Goal: Task Accomplishment & Management: Complete application form

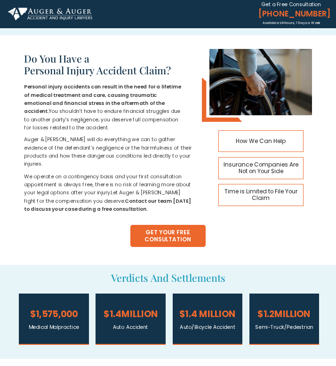
scroll to position [245, 0]
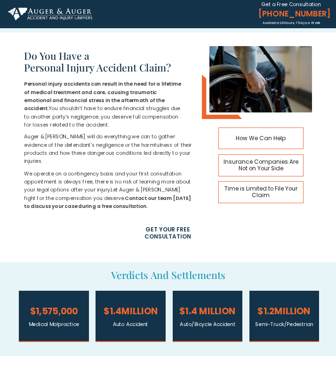
click at [151, 232] on span "GET YOUR FREE CONSULTATION" at bounding box center [168, 234] width 76 height 14
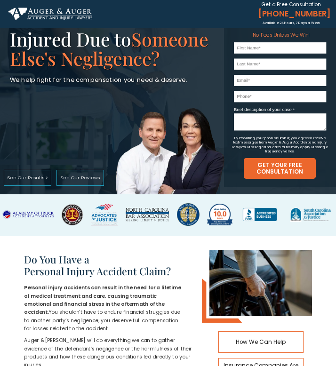
scroll to position [39, 0]
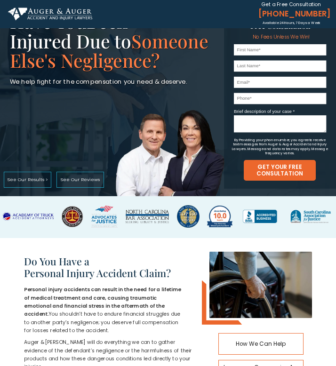
click at [276, 48] on input "text" at bounding box center [280, 49] width 92 height 11
type input "[PERSON_NAME]"
type input "Mzavas"
type input "[PERSON_NAME][EMAIL_ADDRESS][DOMAIN_NAME]"
type input "4694220006"
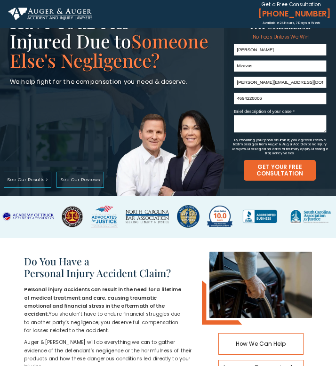
drag, startPoint x: 306, startPoint y: 81, endPoint x: 162, endPoint y: 79, distance: 144.6
type input "[EMAIL_ADDRESS][DOMAIN_NAME]"
click at [256, 131] on textarea "Brief description of your case *" at bounding box center [280, 123] width 92 height 17
paste textarea "Lorem, I do sitamet conse adipiscingelit seddoeius t incidid utla et dolo-magna…"
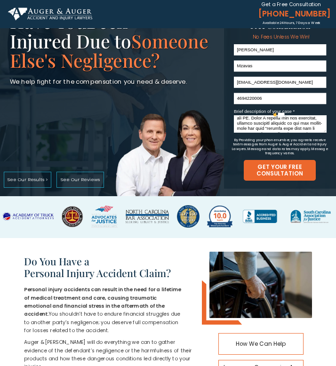
scroll to position [0, 0]
click at [289, 126] on textarea "Brief description of your case *" at bounding box center [280, 123] width 92 height 17
type textarea "Lorem, I do sitamet conse adipiscingelit seddoeius t incidid utla et dolo-magna…"
paste textarea "I’m seeking legal representation regarding a [MEDICAL_DATA] negligence incident…"
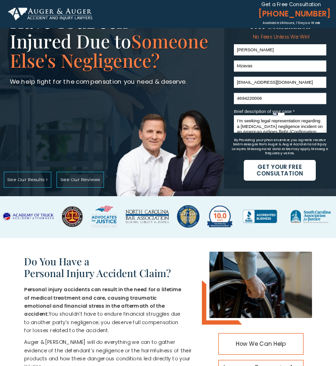
type textarea "I’m seeking legal representation regarding a [MEDICAL_DATA] negligence incident…"
click at [270, 169] on span "GET YOUR FREE CONSULTATION" at bounding box center [280, 171] width 72 height 14
